Goal: Transaction & Acquisition: Purchase product/service

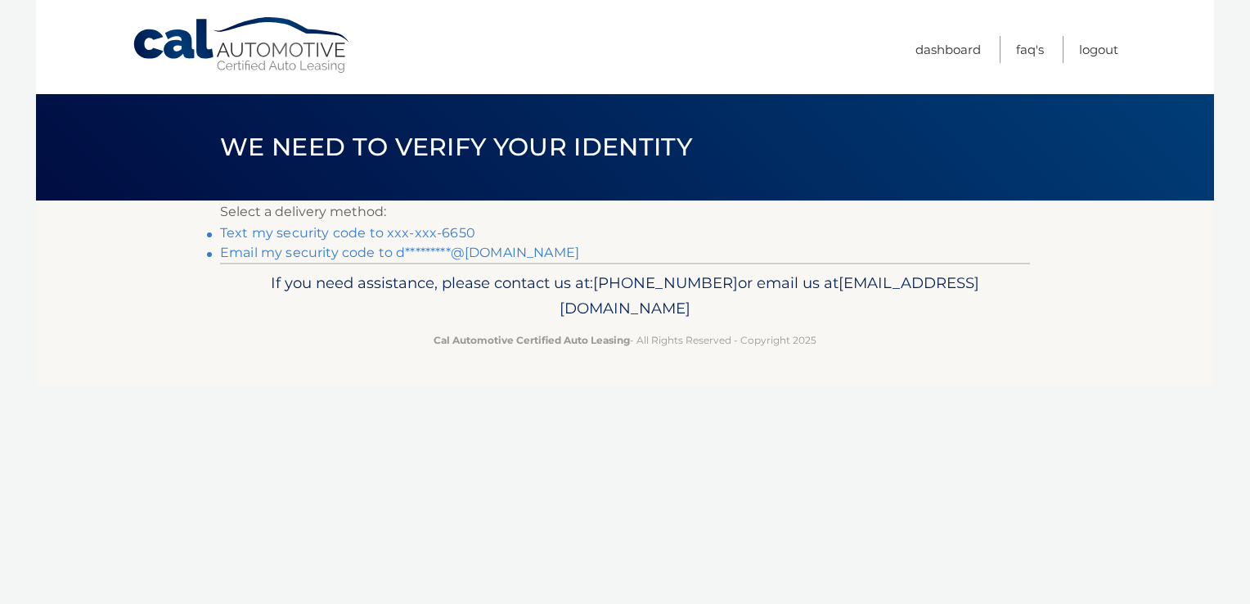
click at [387, 237] on link "Text my security code to xxx-xxx-6650" at bounding box center [347, 233] width 255 height 16
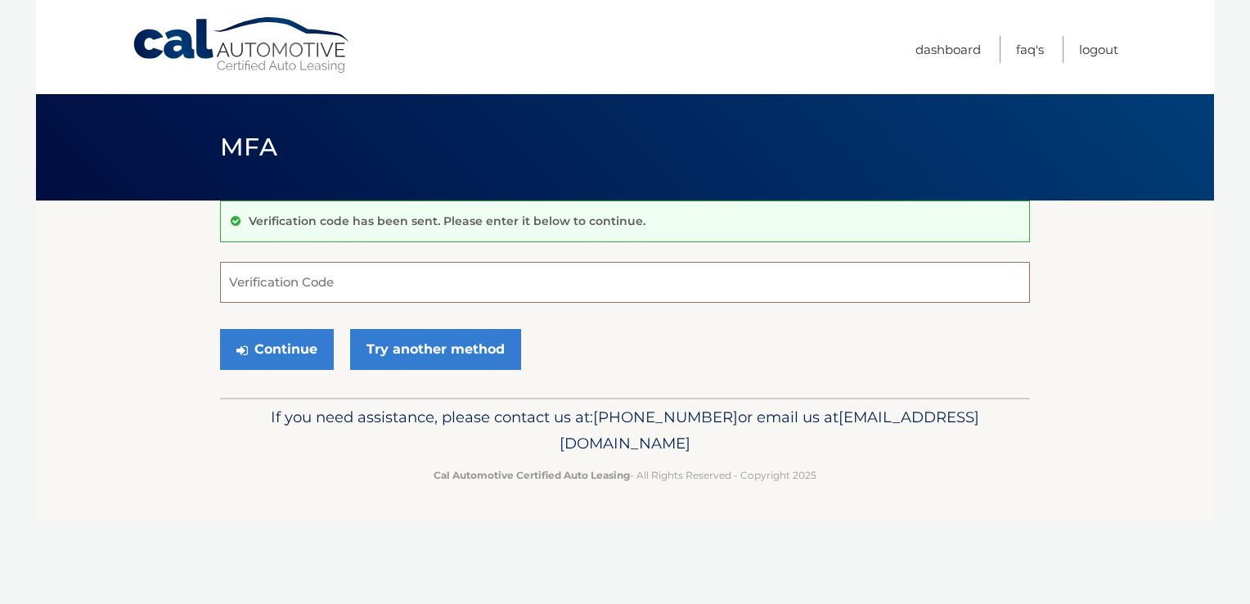
click at [337, 284] on input "Verification Code" at bounding box center [625, 282] width 810 height 41
type input "623970"
click at [293, 333] on button "Continue" at bounding box center [277, 349] width 114 height 41
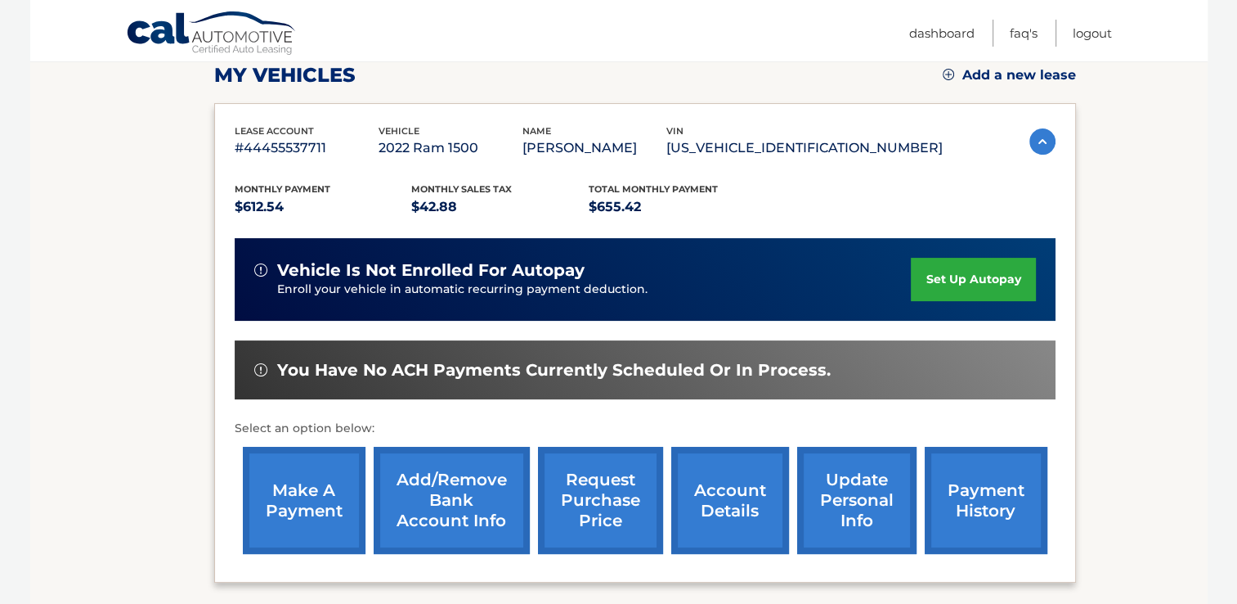
scroll to position [245, 0]
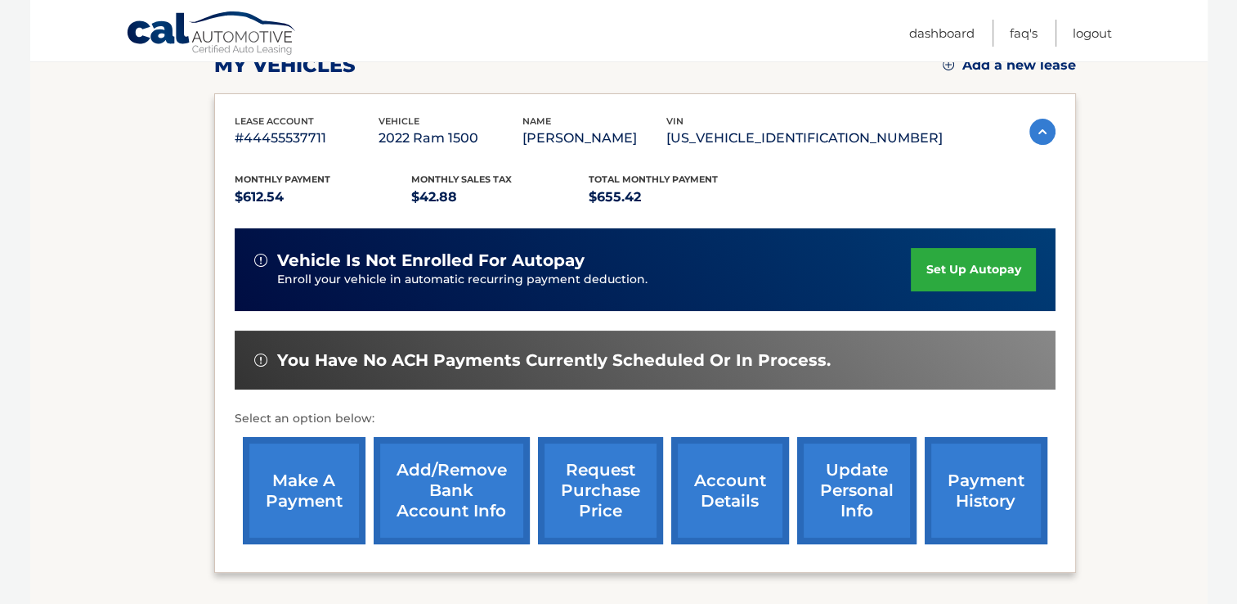
click at [288, 488] on link "make a payment" at bounding box center [304, 490] width 123 height 107
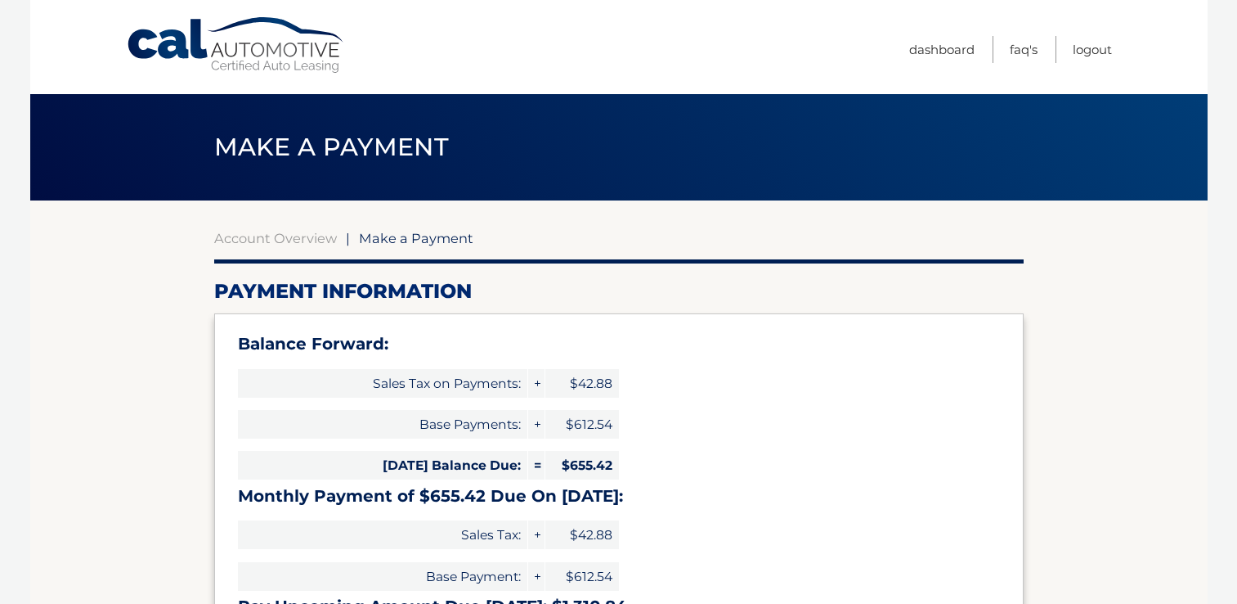
select select "N2IzNzhiZmMtMmZjYS00NTkxLTk5ZjktMDQxNTI4ZTQxNjVi"
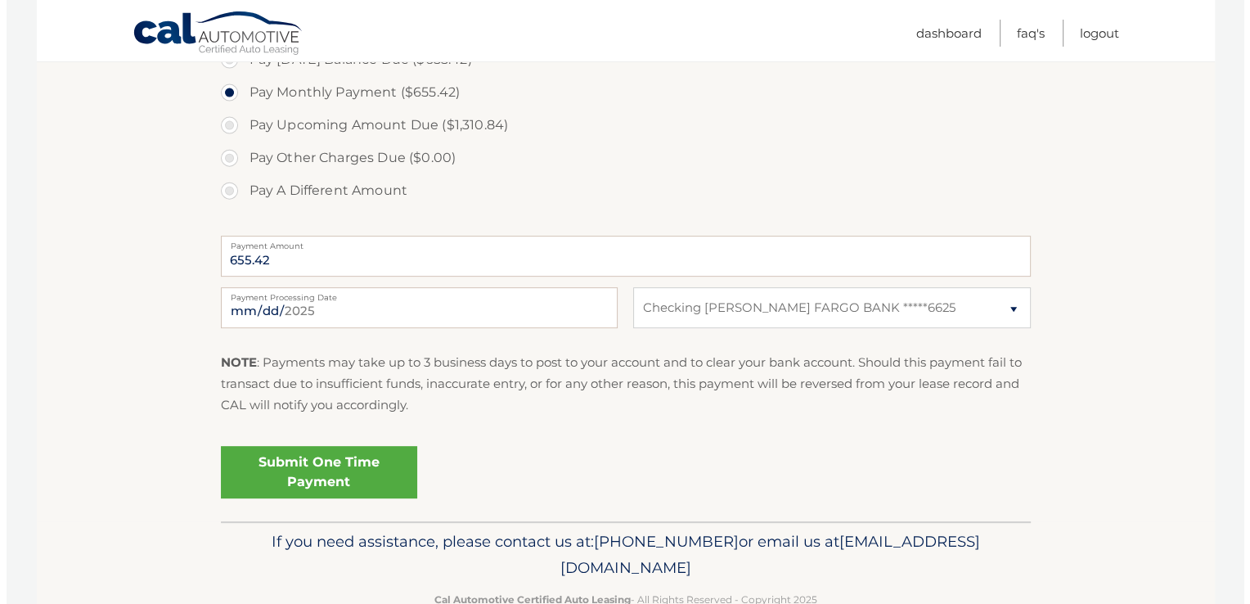
scroll to position [654, 0]
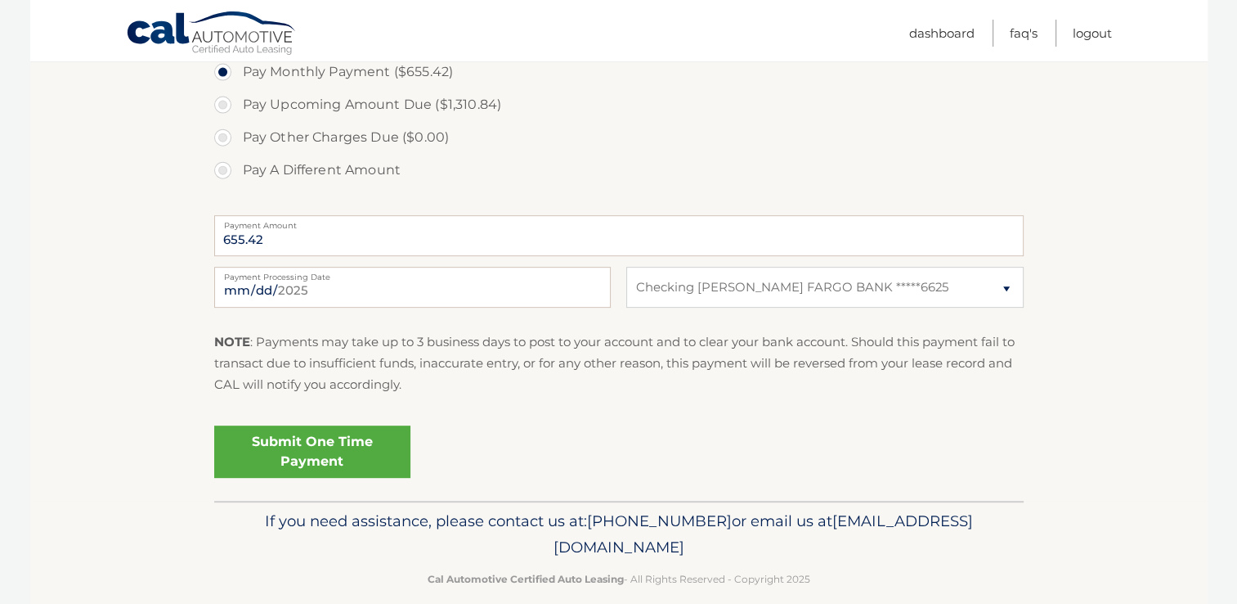
click at [370, 432] on link "Submit One Time Payment" at bounding box center [312, 451] width 196 height 52
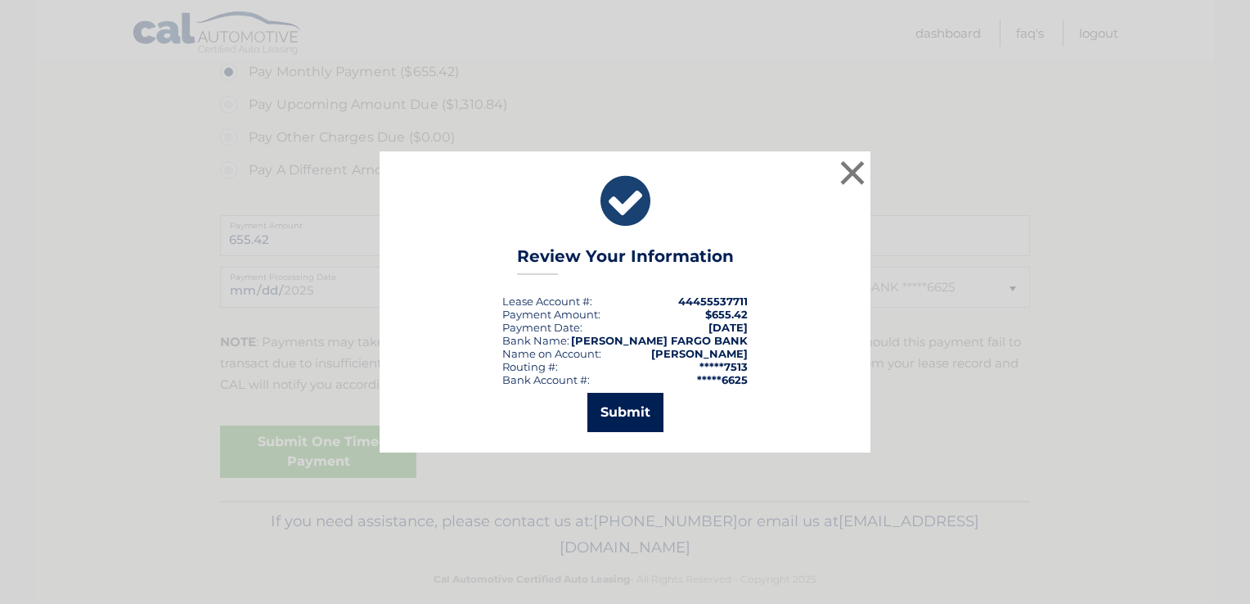
click at [615, 419] on button "Submit" at bounding box center [625, 412] width 76 height 39
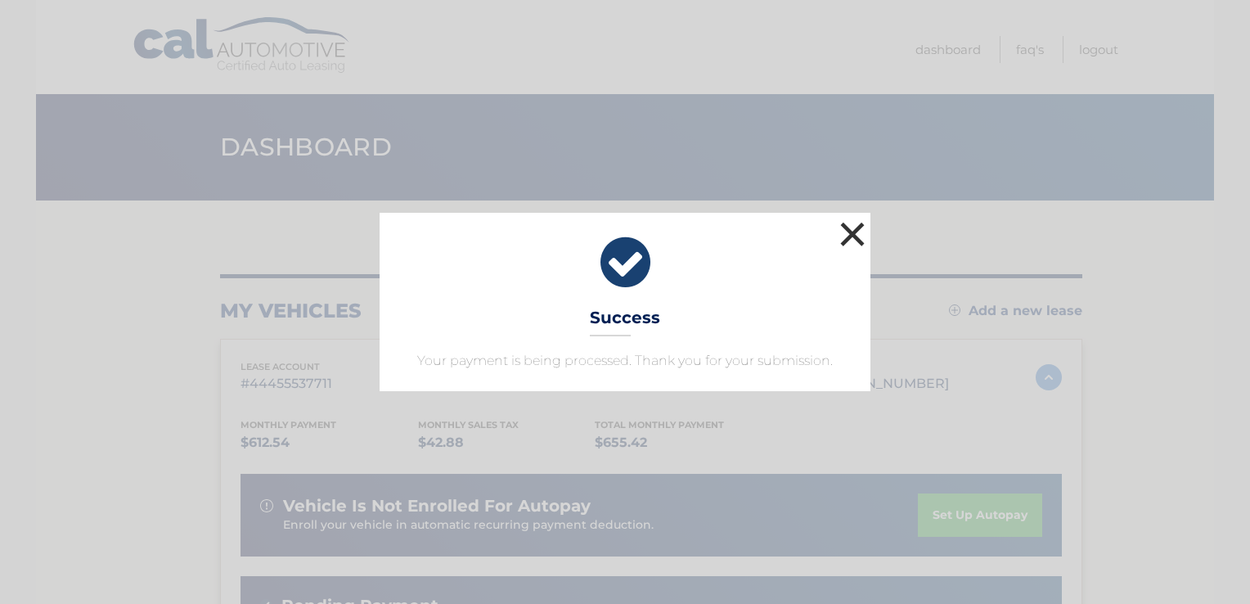
click at [850, 236] on button "×" at bounding box center [852, 234] width 33 height 33
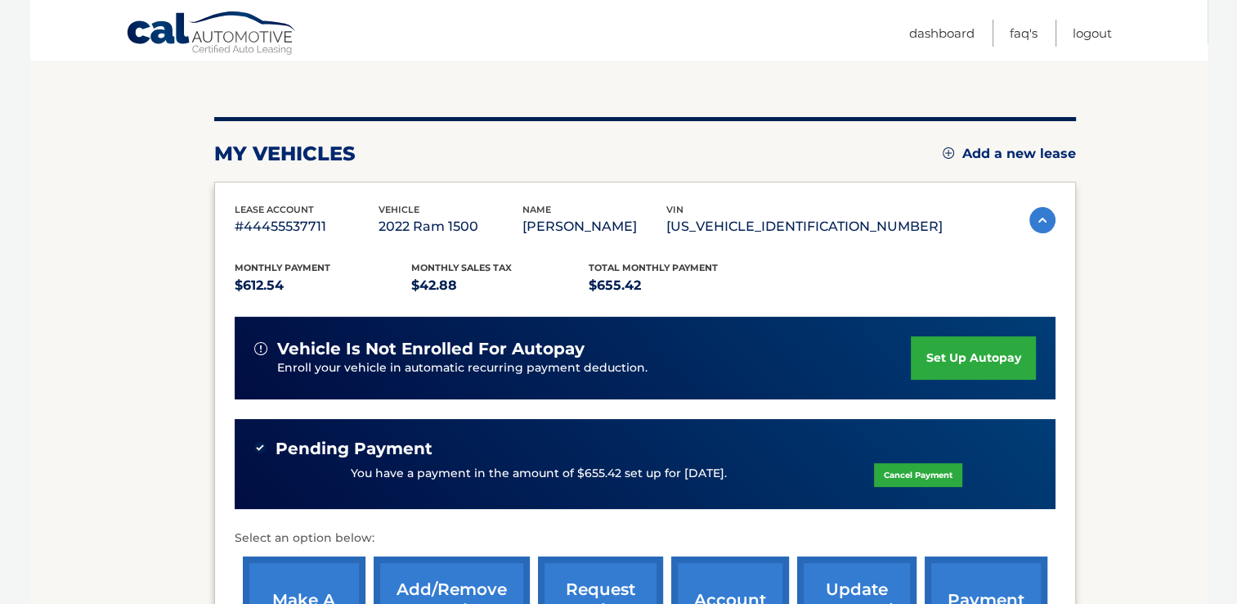
scroll to position [409, 0]
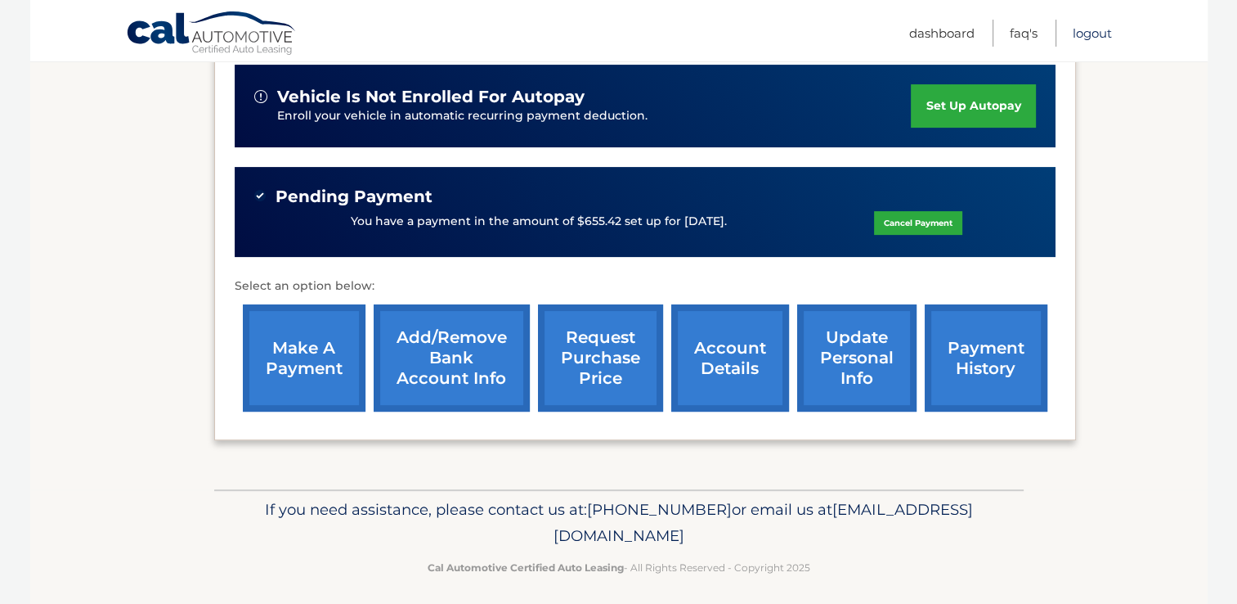
click at [1092, 34] on link "Logout" at bounding box center [1092, 33] width 39 height 27
